Goal: Information Seeking & Learning: Learn about a topic

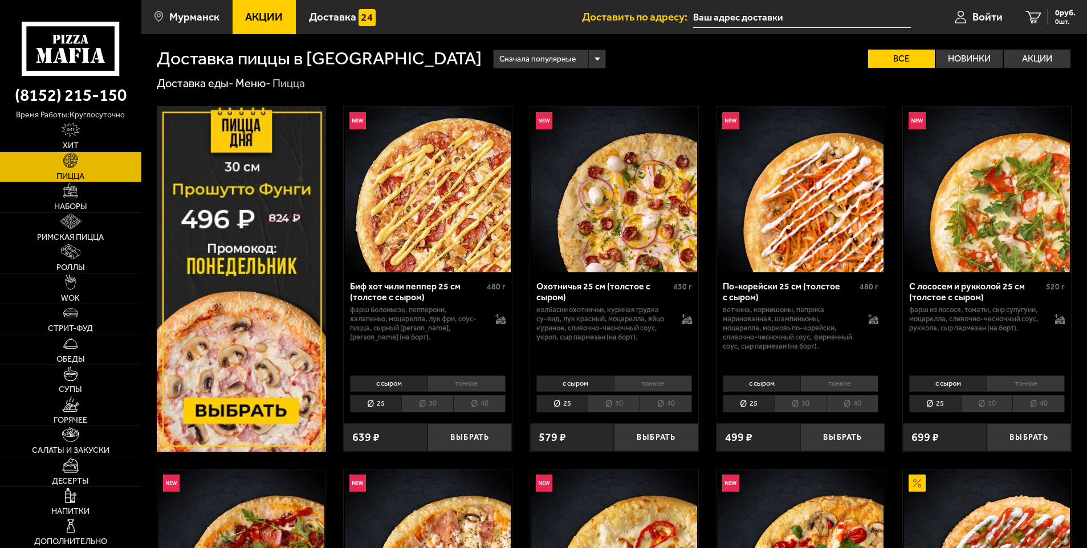
click at [267, 9] on link "Акции" at bounding box center [265, 17] width 64 height 34
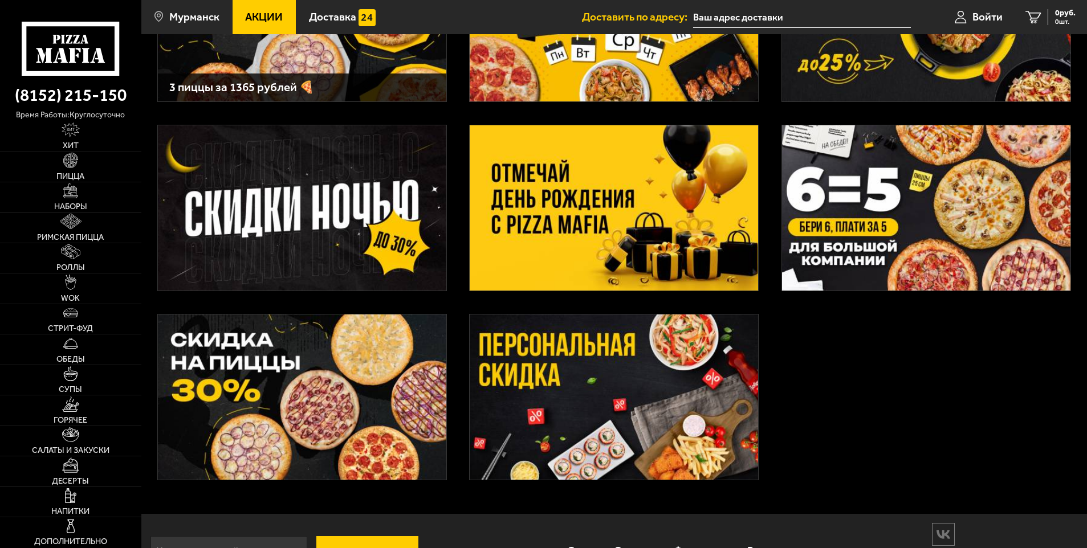
click at [597, 192] on img at bounding box center [614, 207] width 288 height 165
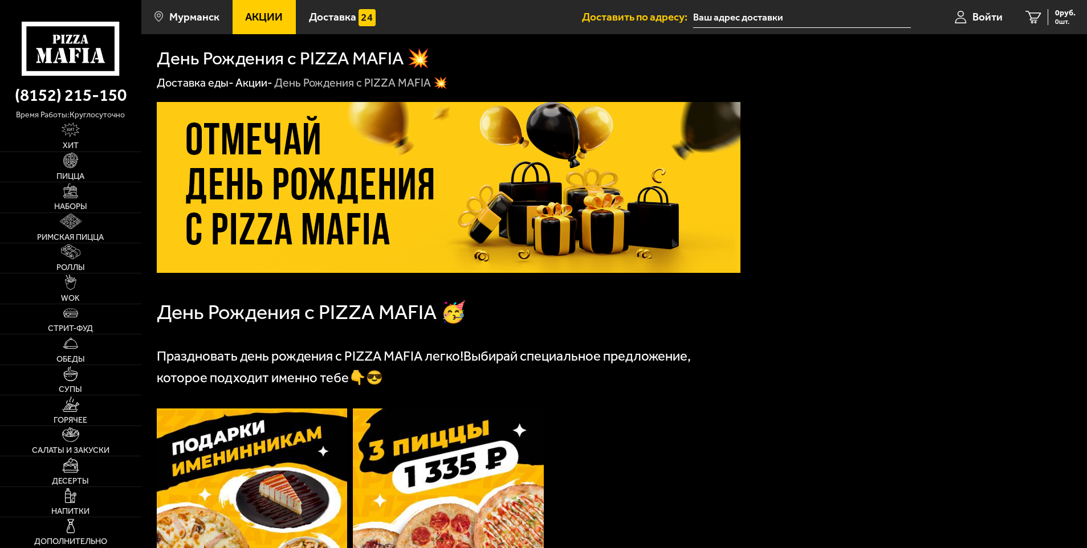
scroll to position [285, 0]
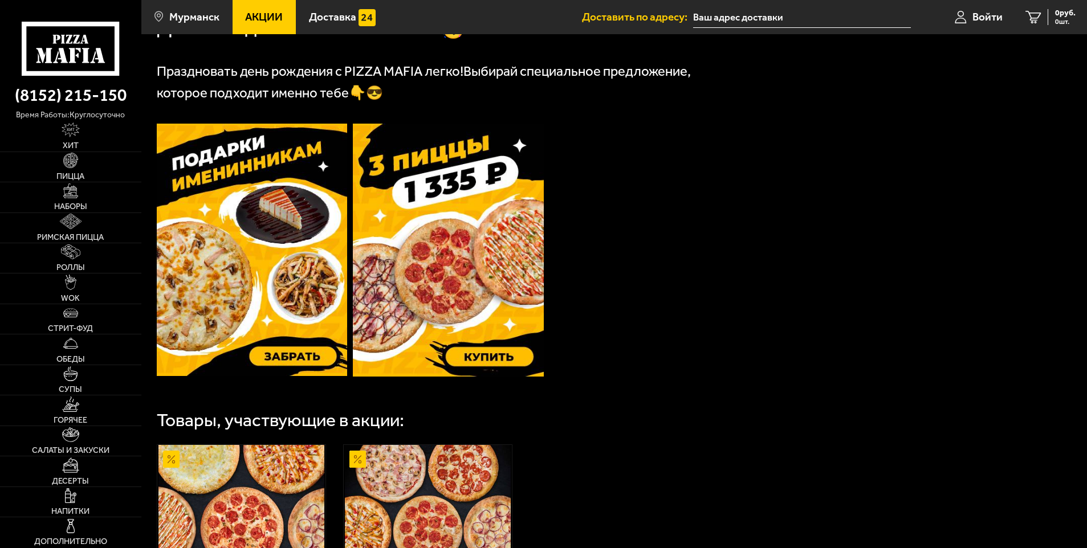
click at [233, 271] on img at bounding box center [252, 250] width 191 height 253
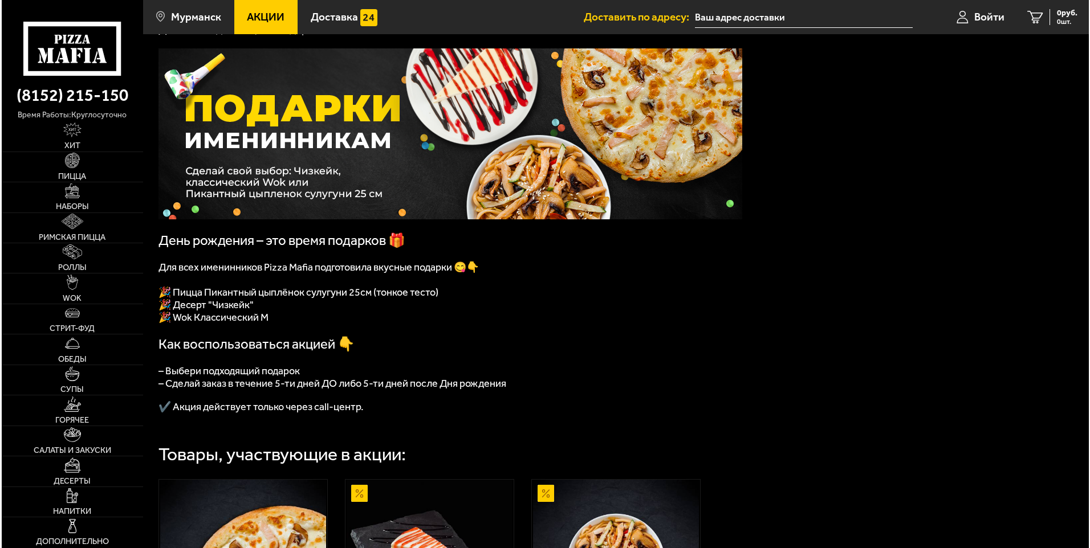
scroll to position [44, 0]
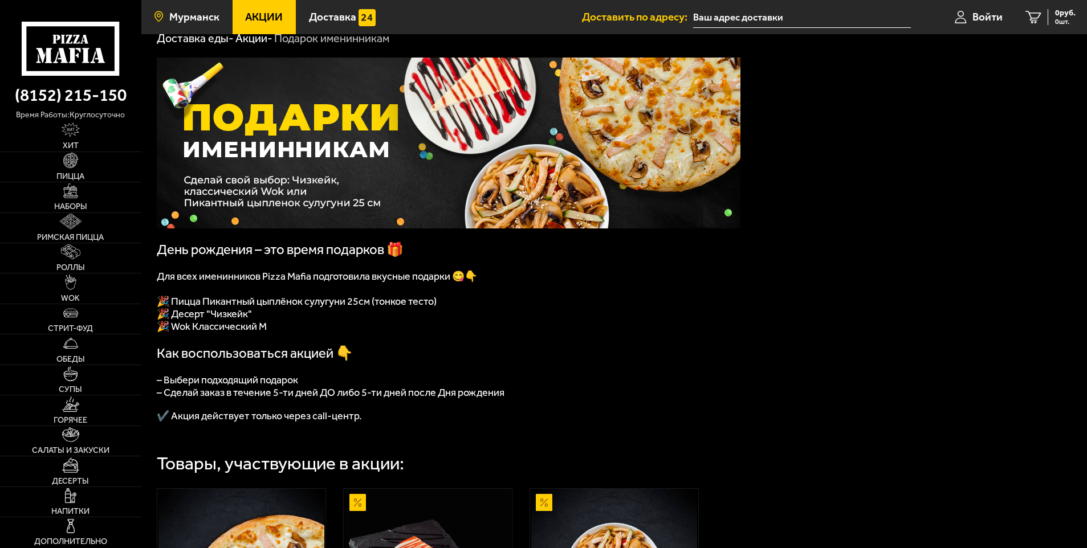
click at [202, 6] on link "Мурманск" at bounding box center [186, 17] width 91 height 34
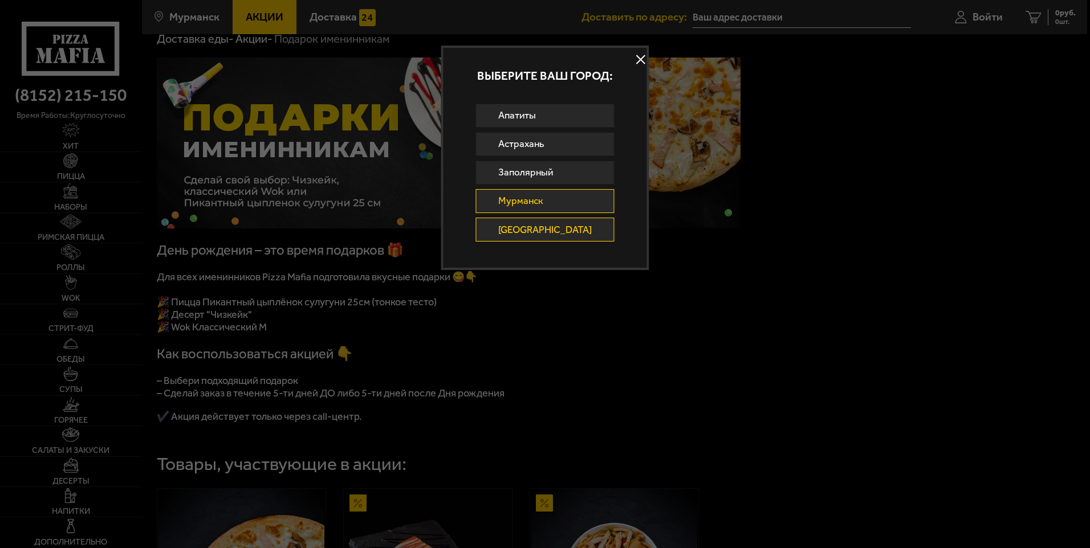
click at [530, 230] on link "[GEOGRAPHIC_DATA]" at bounding box center [545, 230] width 138 height 24
